Goal: Find specific page/section: Find specific page/section

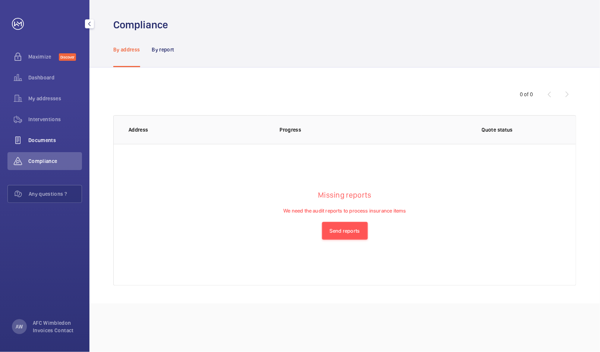
click at [32, 146] on div "Documents" at bounding box center [44, 140] width 75 height 18
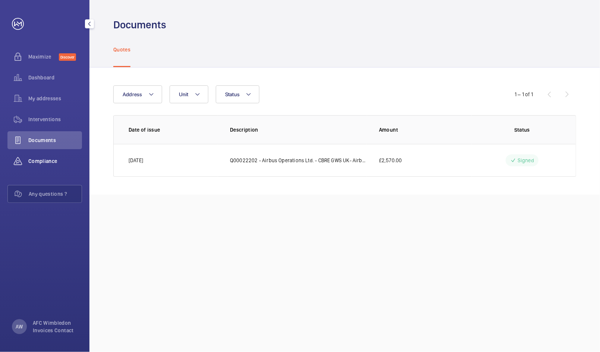
click at [33, 165] on div "Compliance" at bounding box center [44, 161] width 75 height 18
